Goal: Information Seeking & Learning: Check status

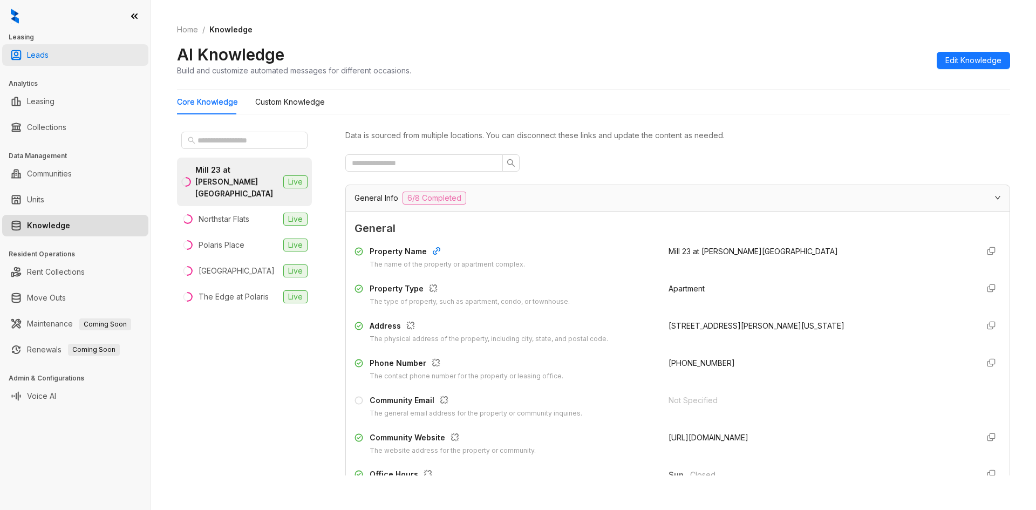
click at [49, 52] on link "Leads" at bounding box center [38, 55] width 22 height 22
click at [49, 55] on link "Leads" at bounding box center [38, 55] width 22 height 22
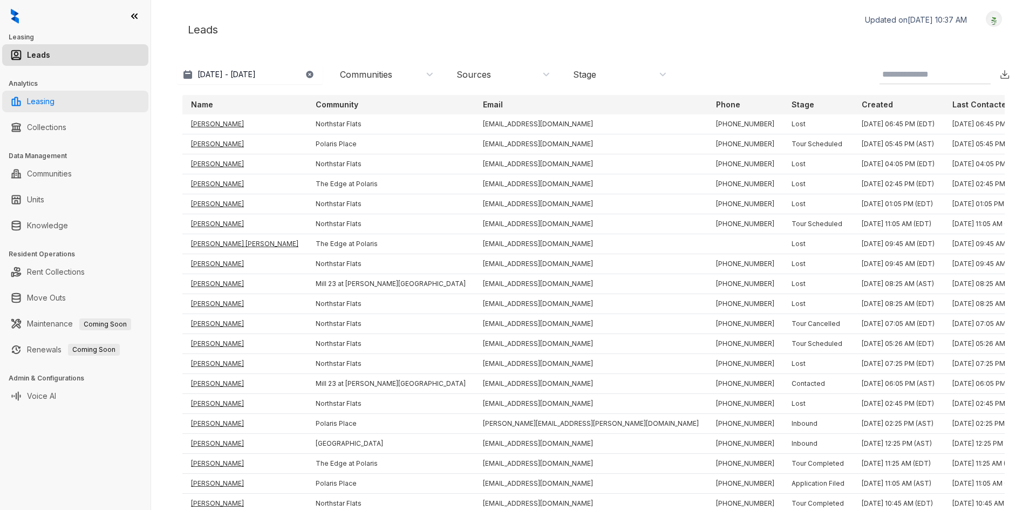
click at [54, 101] on link "Leasing" at bounding box center [41, 102] width 28 height 22
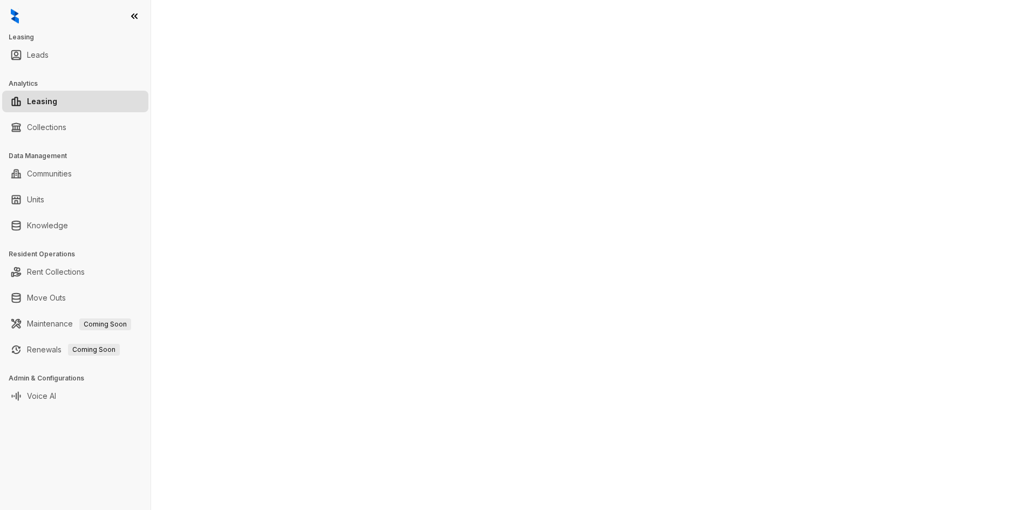
select select "******"
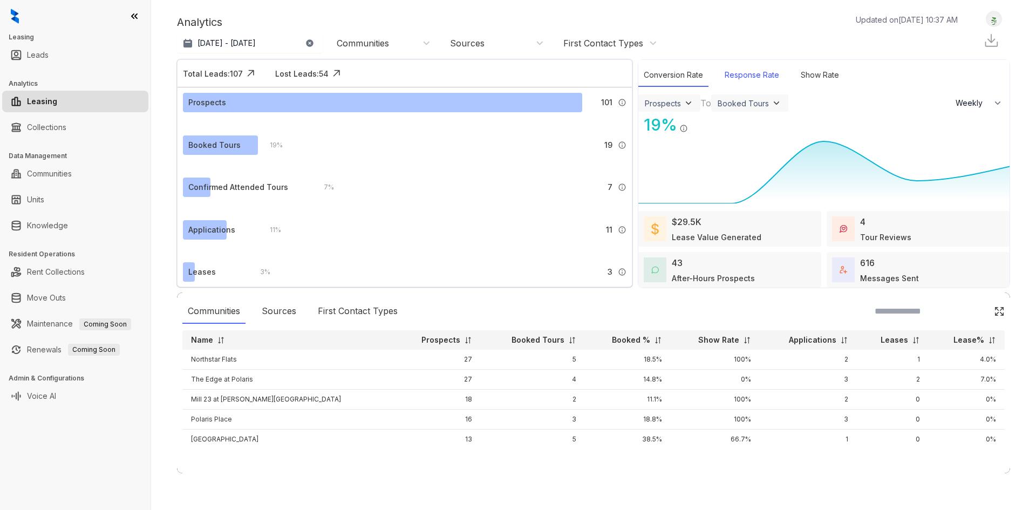
click at [763, 81] on div "Response Rate" at bounding box center [751, 75] width 65 height 23
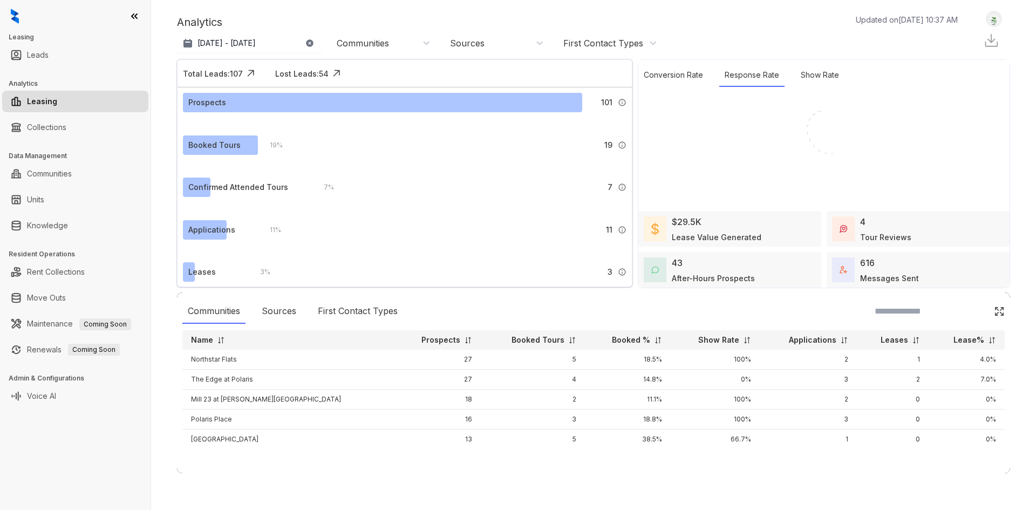
select select "******"
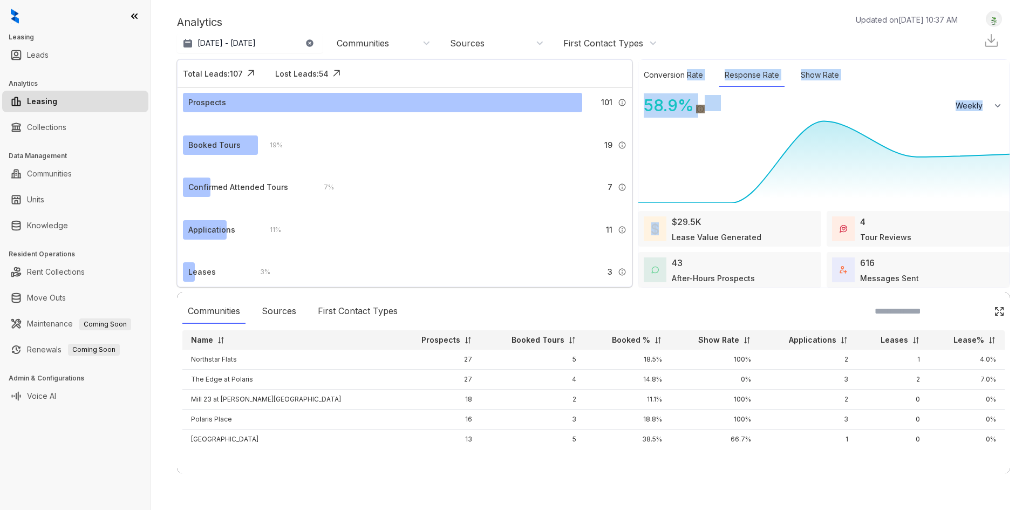
drag, startPoint x: 687, startPoint y: 71, endPoint x: 637, endPoint y: 168, distance: 108.8
click at [649, 147] on div "Conversion Rate Response Rate Show Rate 58.9 % Responsive Leads / Messaged Lead…" at bounding box center [823, 133] width 371 height 146
click at [641, 313] on div "Communities Sources First Contact Types" at bounding box center [593, 311] width 822 height 25
click at [651, 272] on img at bounding box center [655, 270] width 8 height 8
select select "******"
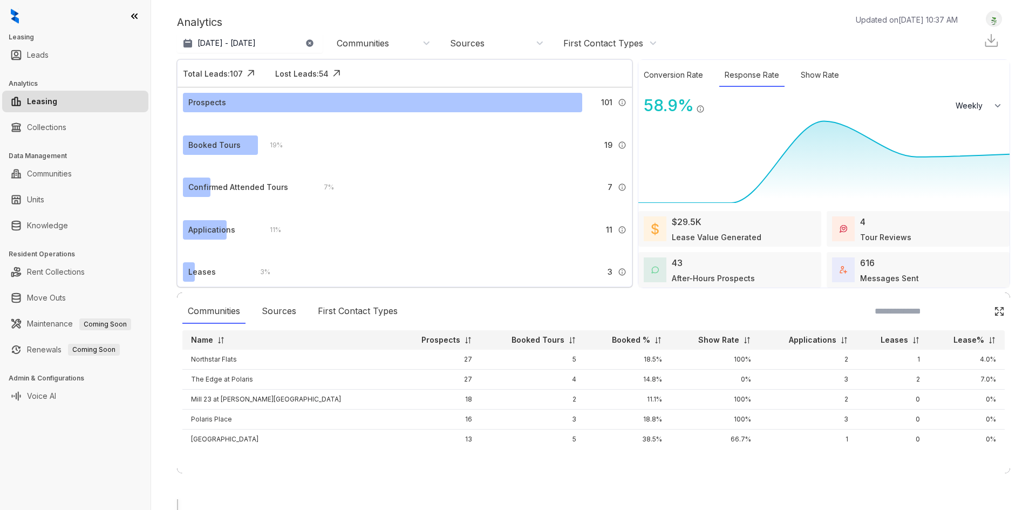
drag, startPoint x: 801, startPoint y: 373, endPoint x: 852, endPoint y: 369, distance: 51.3
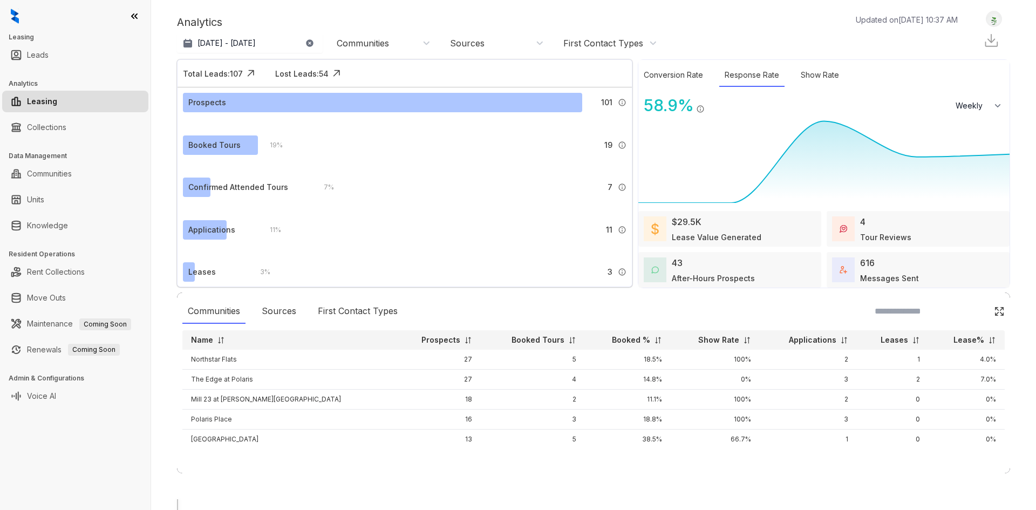
scroll to position [543, 0]
drag, startPoint x: 651, startPoint y: 449, endPoint x: 644, endPoint y: 449, distance: 6.5
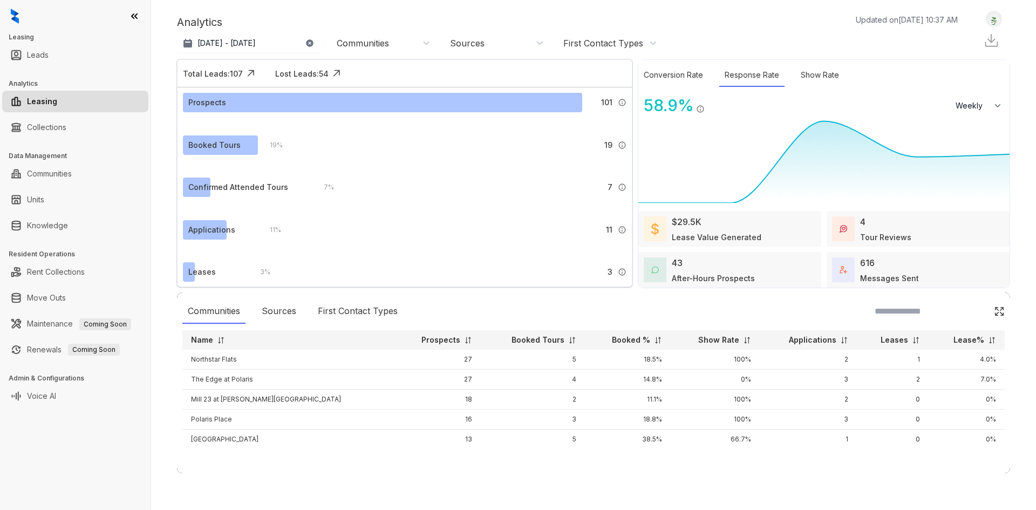
click at [899, 228] on div "4 Tour Reviews" at bounding box center [885, 229] width 51 height 28
select select "******"
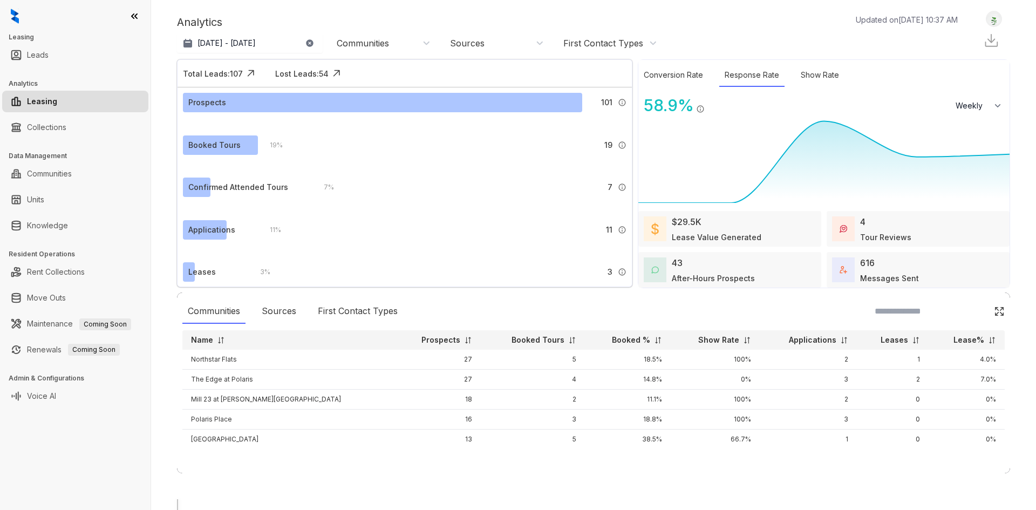
click at [403, 499] on div at bounding box center [593, 499] width 833 height 0
click at [994, 115] on div "********* ****** ******* Weekly" at bounding box center [979, 105] width 60 height 24
drag, startPoint x: 638, startPoint y: 263, endPoint x: 689, endPoint y: 271, distance: 51.3
click at [689, 271] on div "43 After-Hours Prospects" at bounding box center [729, 270] width 183 height 36
select select "******"
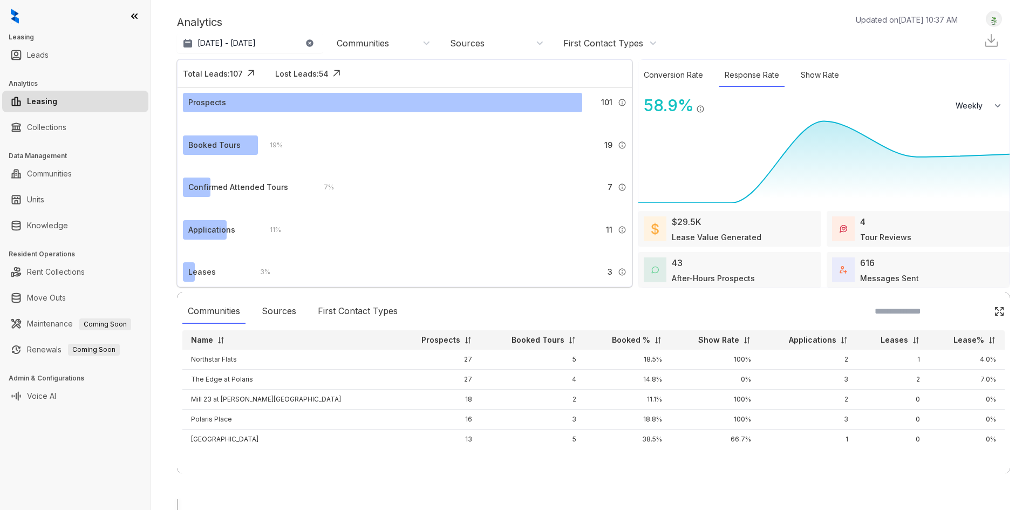
select select "*******"
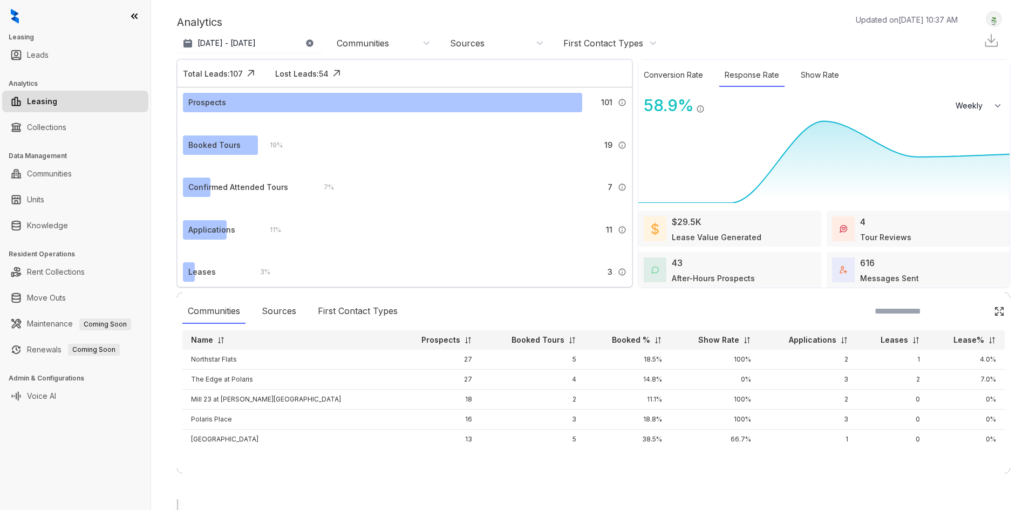
click at [538, 499] on div at bounding box center [593, 499] width 833 height 0
click at [49, 51] on link "Leads" at bounding box center [38, 55] width 22 height 22
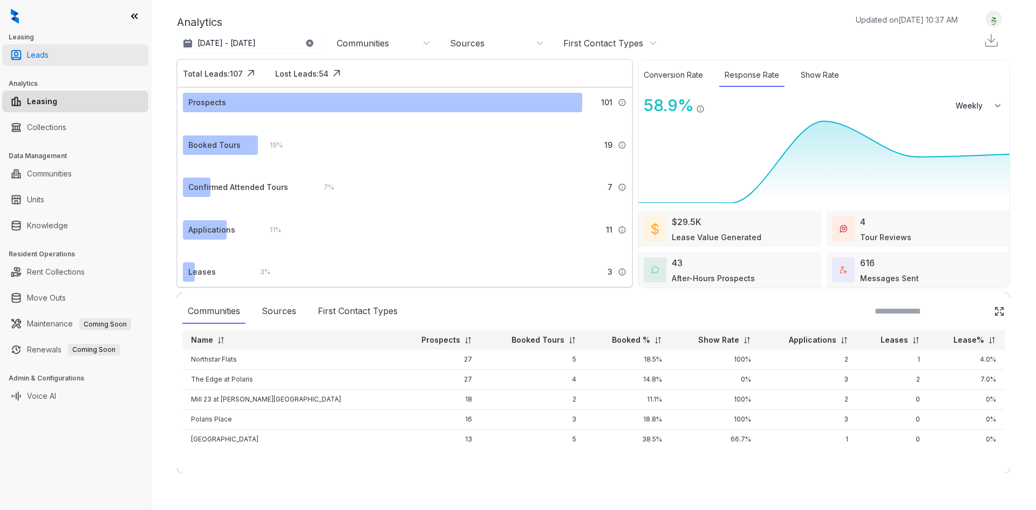
click at [49, 57] on link "Leads" at bounding box center [38, 55] width 22 height 22
click at [27, 59] on link "Leads" at bounding box center [38, 55] width 22 height 22
click at [66, 132] on link "Collections" at bounding box center [46, 128] width 39 height 22
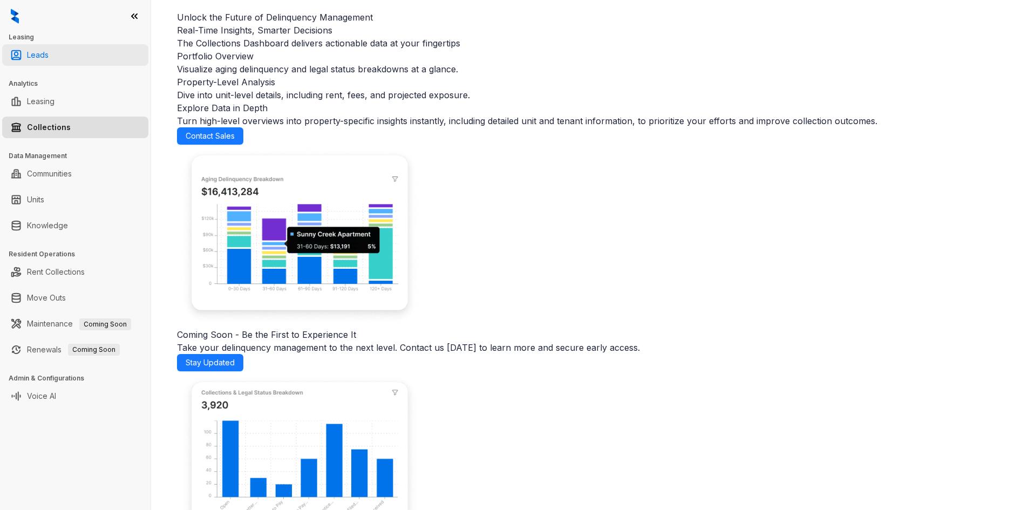
click at [45, 56] on link "Leads" at bounding box center [38, 55] width 22 height 22
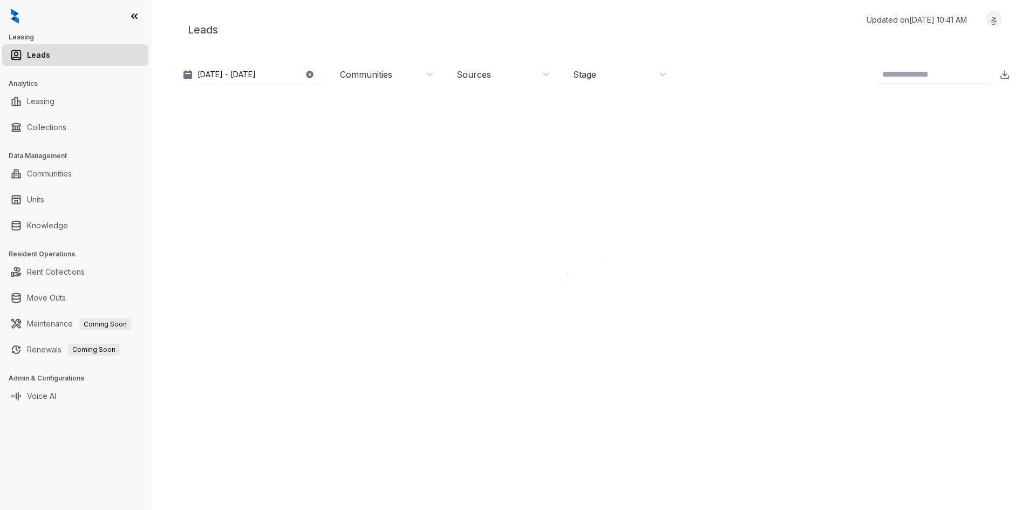
click at [558, 75] on div "[DATE] - [DATE] [DATE] Last 7 days Last 30 days Month to date Year to date Comm…" at bounding box center [424, 74] width 495 height 19
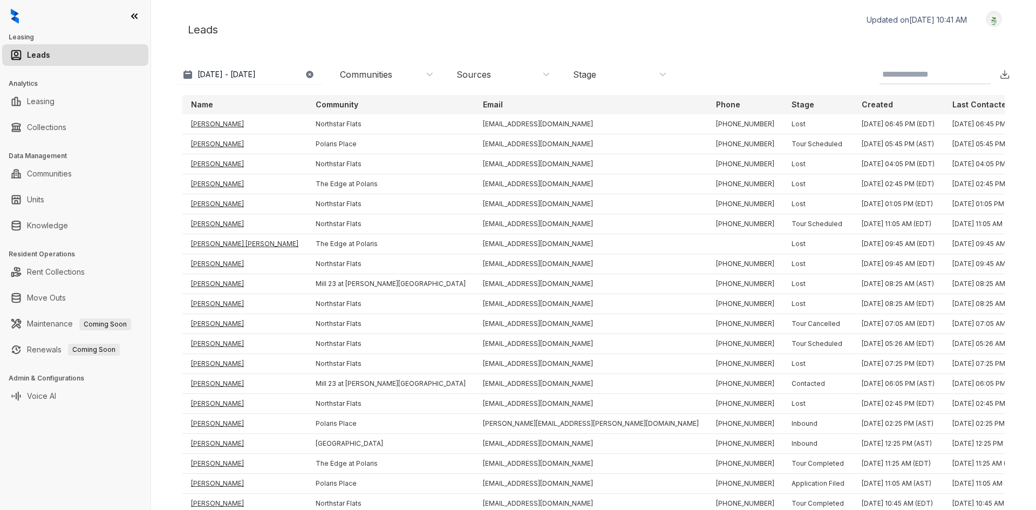
click at [533, 77] on div "Sources" at bounding box center [503, 75] width 94 height 12
click at [616, 77] on div "Stage" at bounding box center [620, 75] width 94 height 12
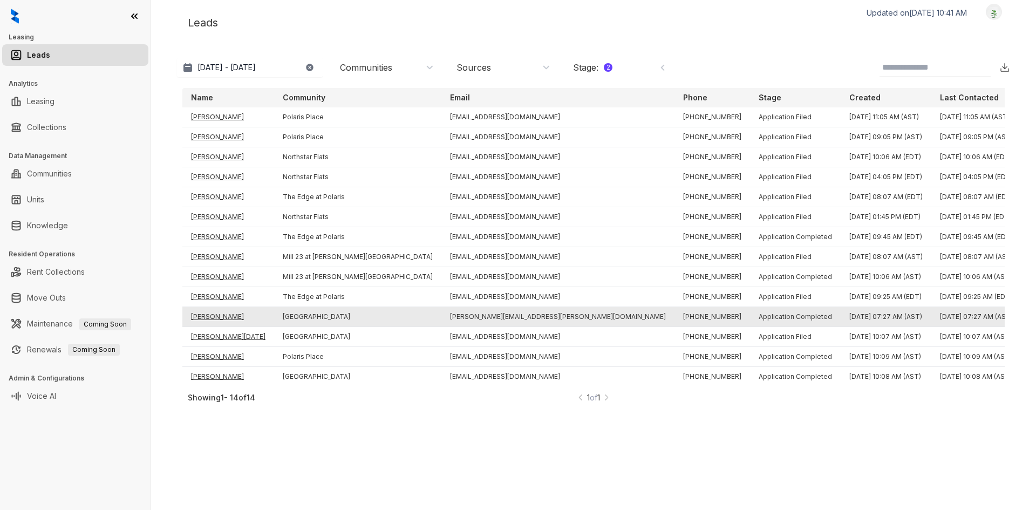
scroll to position [9, 0]
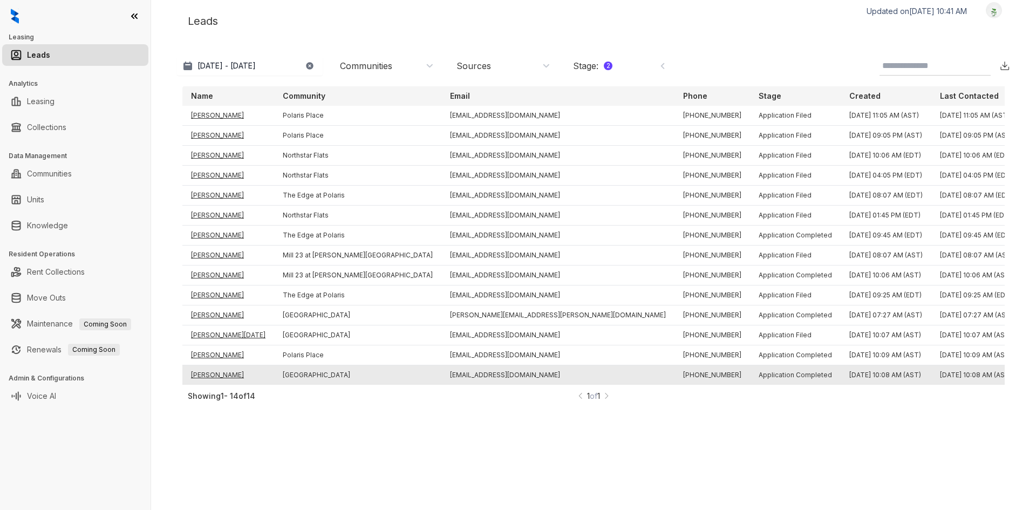
click at [225, 375] on td "[PERSON_NAME]" at bounding box center [228, 375] width 92 height 20
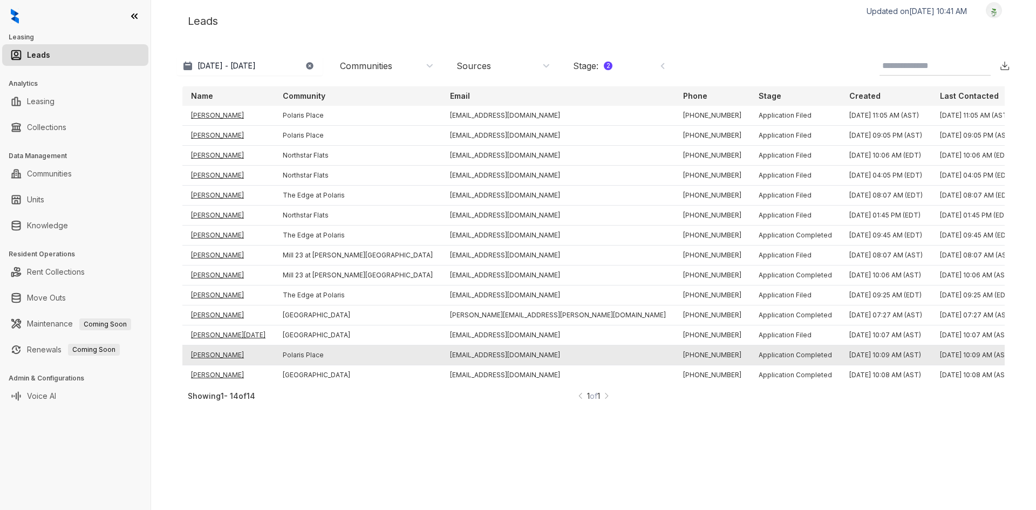
click at [225, 351] on td "[PERSON_NAME]" at bounding box center [228, 355] width 92 height 20
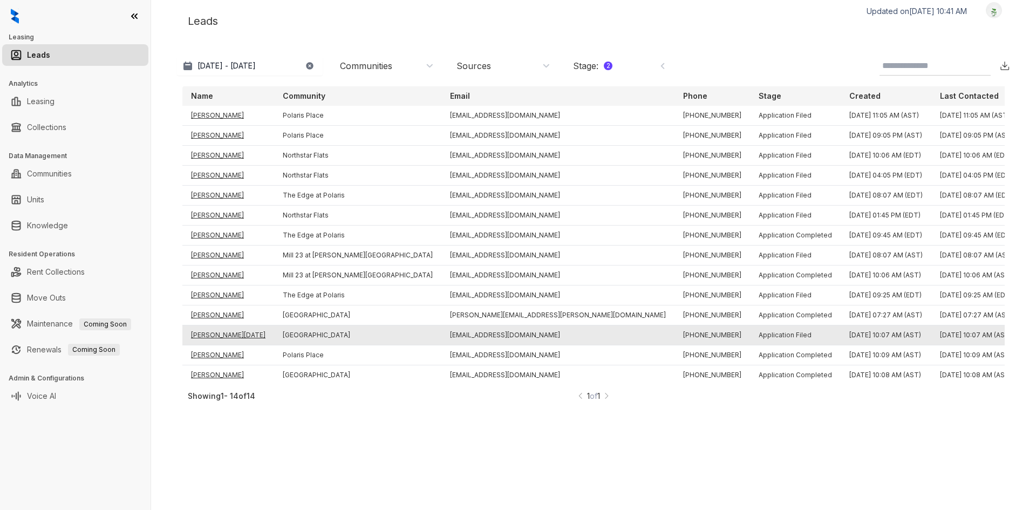
click at [224, 337] on td "[PERSON_NAME][DATE]" at bounding box center [228, 335] width 92 height 20
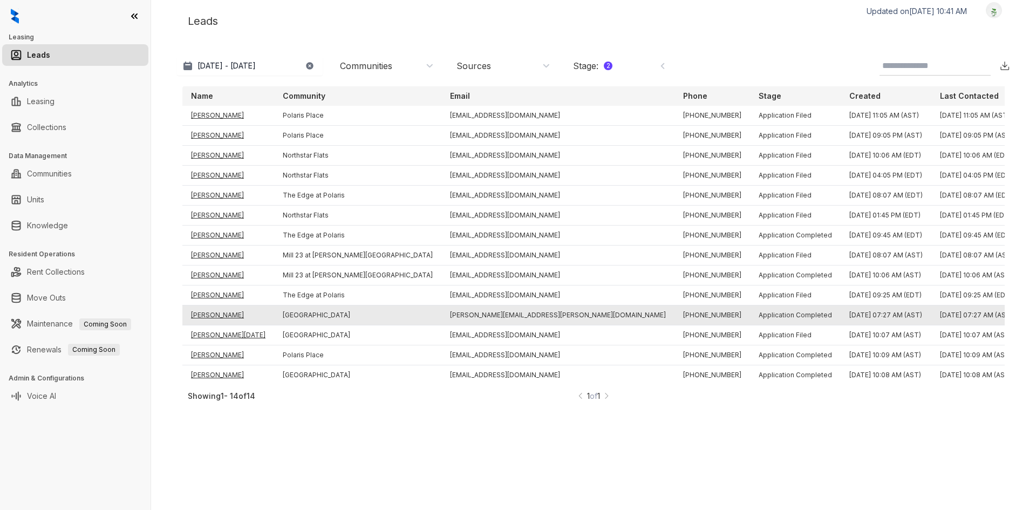
click at [214, 310] on td "[PERSON_NAME]" at bounding box center [228, 315] width 92 height 20
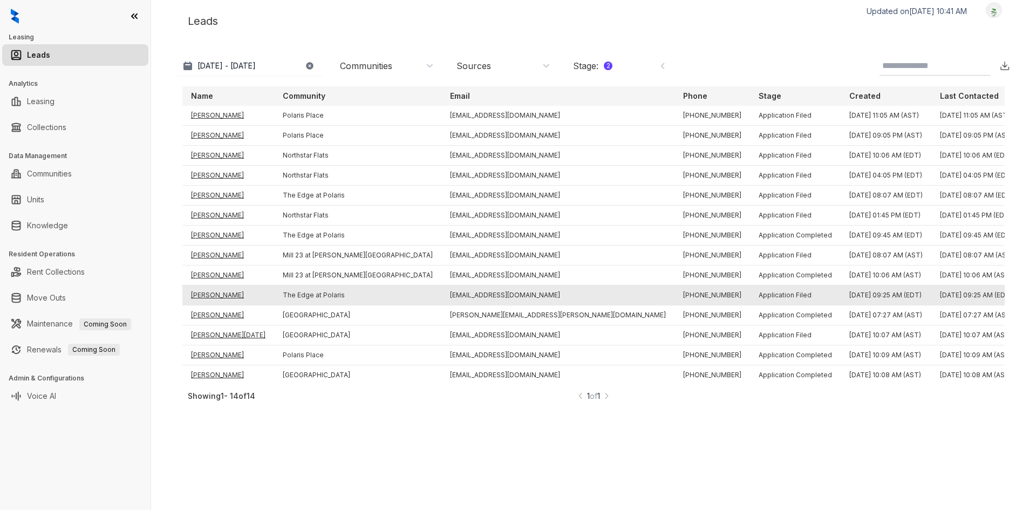
click at [208, 290] on td "[PERSON_NAME]" at bounding box center [228, 295] width 92 height 20
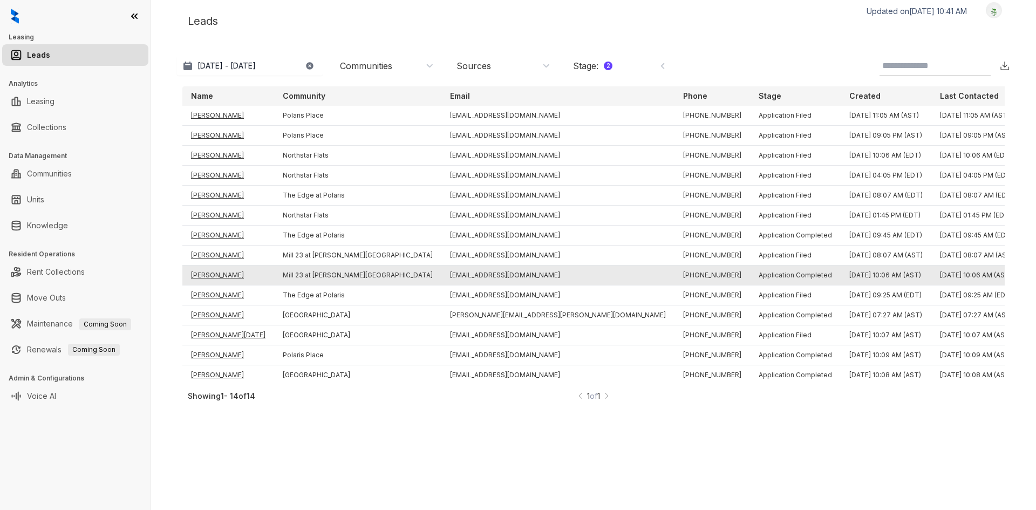
click at [207, 271] on td "[PERSON_NAME]" at bounding box center [228, 275] width 92 height 20
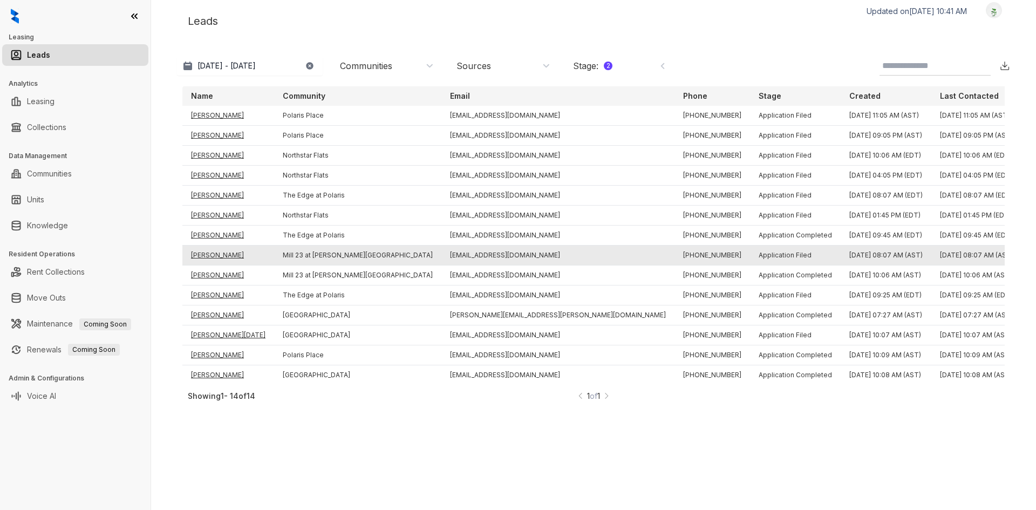
click at [212, 254] on td "[PERSON_NAME]" at bounding box center [228, 255] width 92 height 20
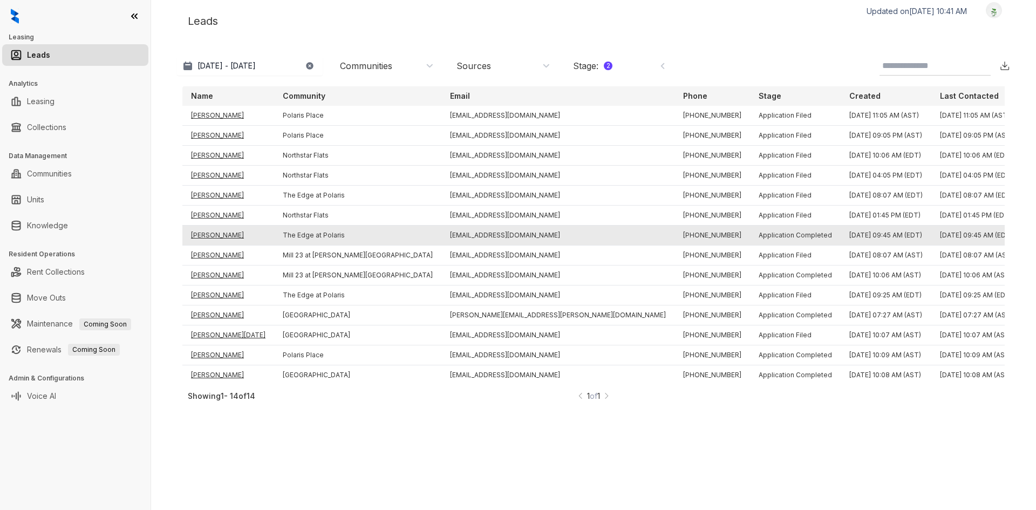
click at [222, 231] on td "[PERSON_NAME]" at bounding box center [228, 235] width 92 height 20
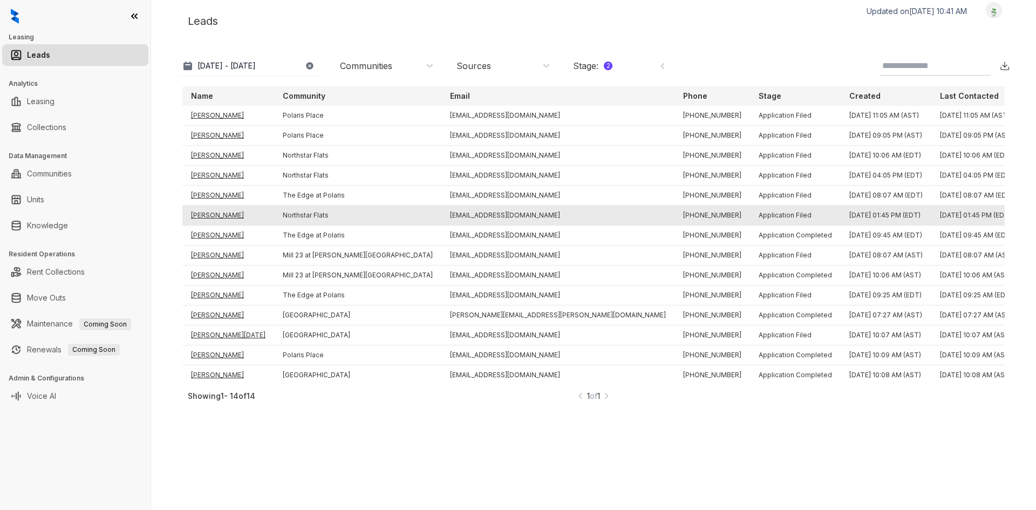
click at [222, 214] on td "[PERSON_NAME]" at bounding box center [228, 216] width 92 height 20
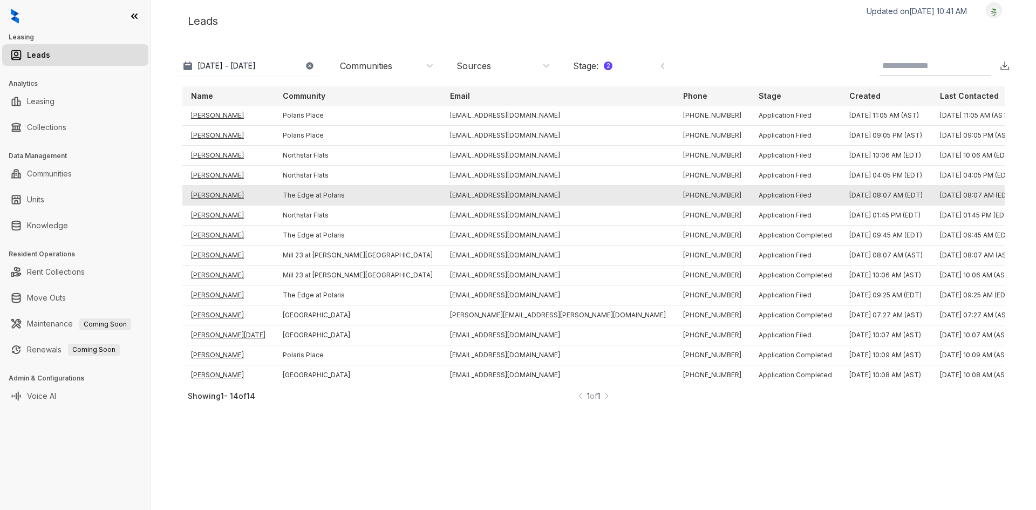
click at [222, 195] on td "[PERSON_NAME]" at bounding box center [228, 196] width 92 height 20
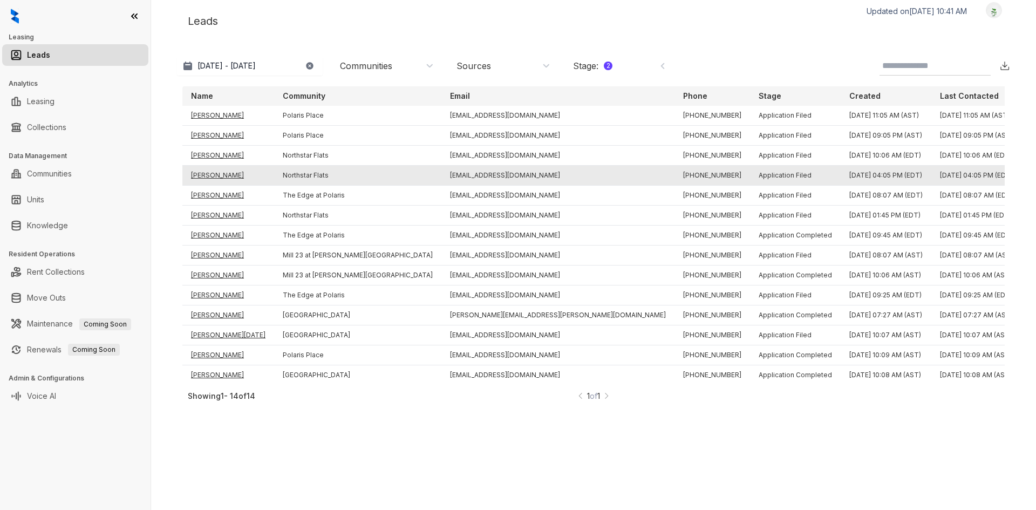
click at [221, 174] on td "[PERSON_NAME]" at bounding box center [228, 176] width 92 height 20
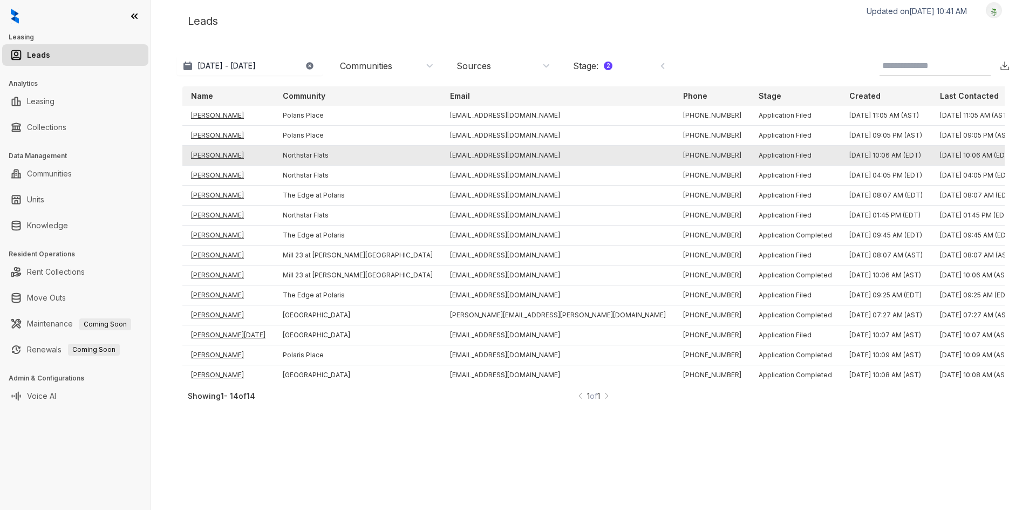
click at [215, 152] on td "[PERSON_NAME]" at bounding box center [228, 156] width 92 height 20
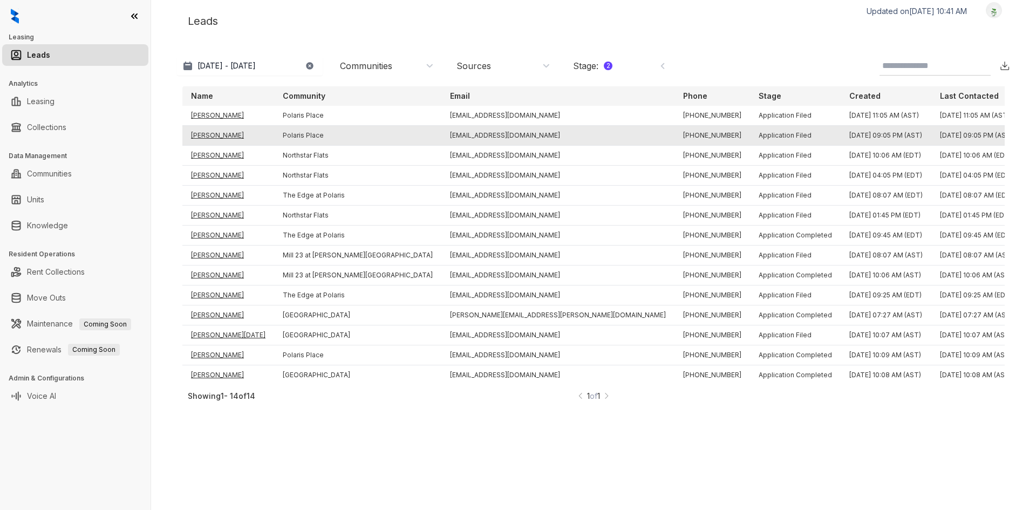
click at [210, 132] on td "[PERSON_NAME]" at bounding box center [228, 136] width 92 height 20
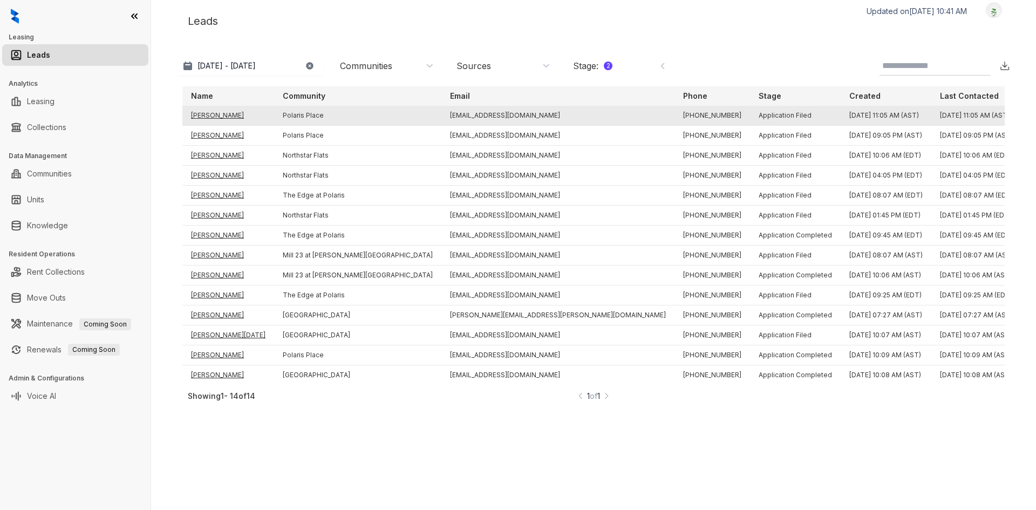
click at [209, 110] on td "[PERSON_NAME]" at bounding box center [228, 116] width 92 height 20
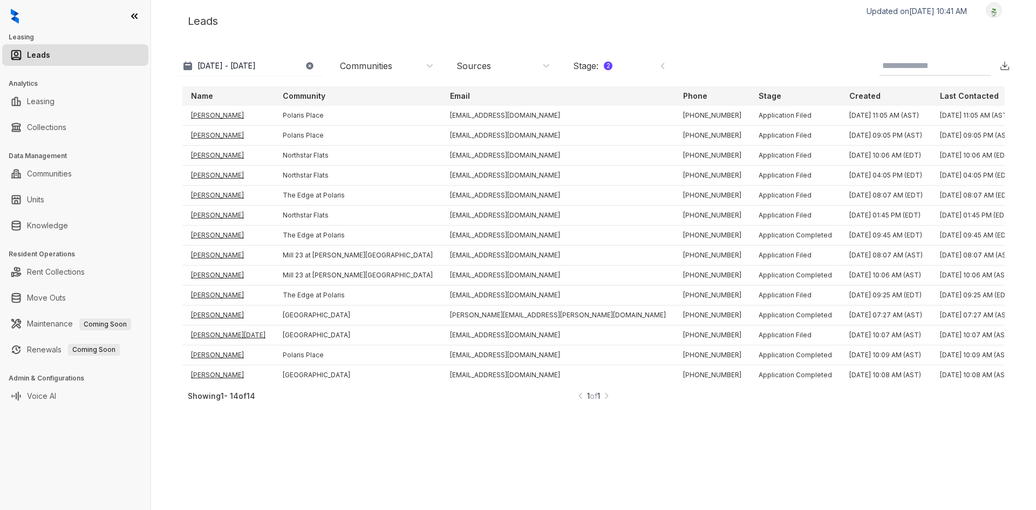
click at [598, 70] on div "Stage : 2" at bounding box center [592, 66] width 39 height 12
